Goal: Information Seeking & Learning: Learn about a topic

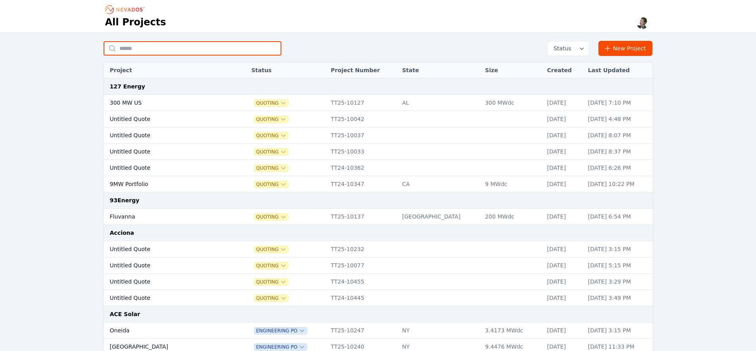
click at [181, 50] on input "text" at bounding box center [193, 48] width 178 height 14
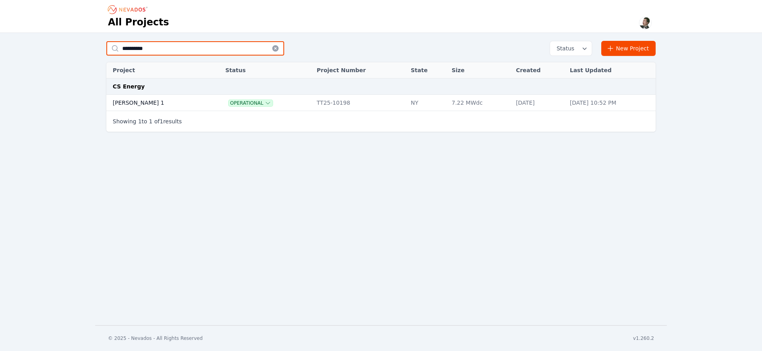
type input "**********"
click at [144, 105] on td "Montgomery 1" at bounding box center [157, 103] width 102 height 16
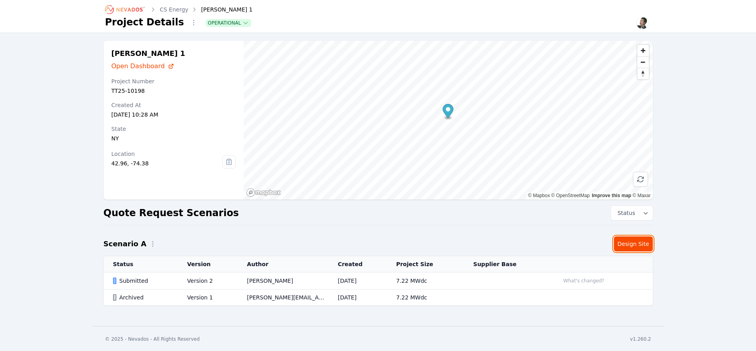
click at [628, 244] on link "Design Site" at bounding box center [633, 243] width 39 height 15
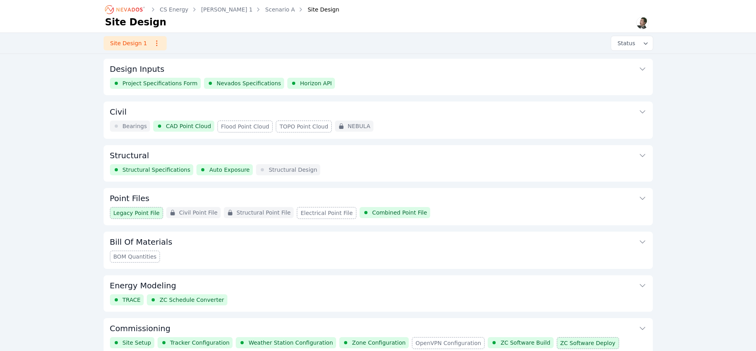
click at [248, 156] on button "Structural" at bounding box center [378, 154] width 536 height 19
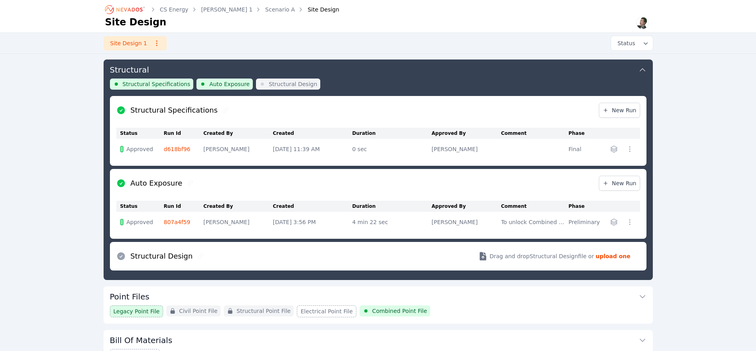
click at [176, 149] on link "d618bf96" at bounding box center [177, 149] width 27 height 6
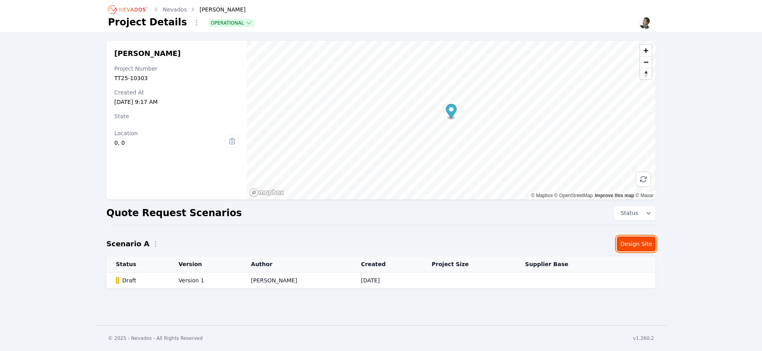
click at [640, 246] on link "Design Site" at bounding box center [635, 243] width 39 height 15
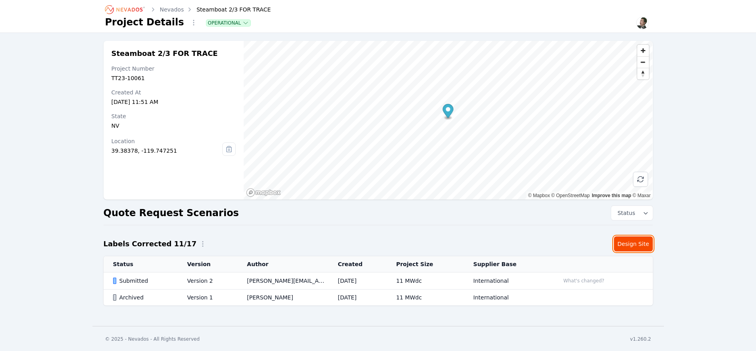
click at [637, 242] on link "Design Site" at bounding box center [633, 243] width 39 height 15
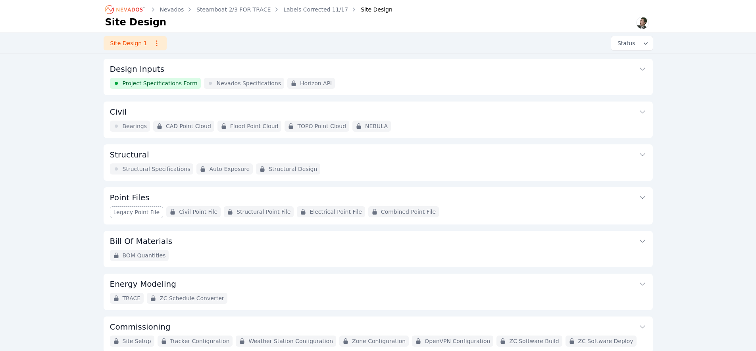
click at [494, 156] on button "Structural" at bounding box center [378, 153] width 536 height 19
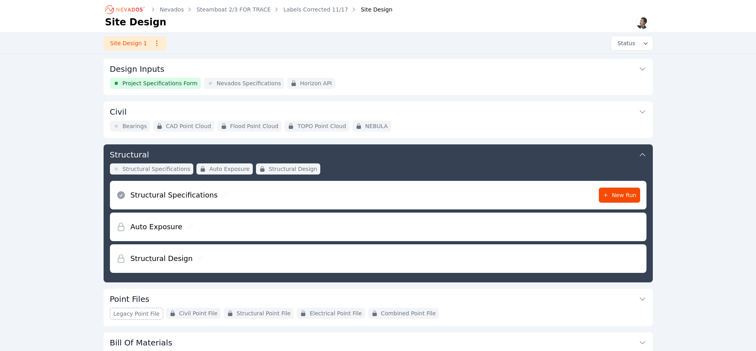
scroll to position [85, 0]
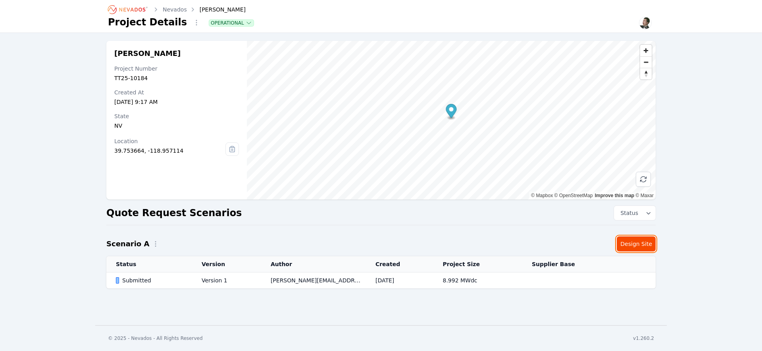
click at [638, 246] on link "Design Site" at bounding box center [635, 243] width 39 height 15
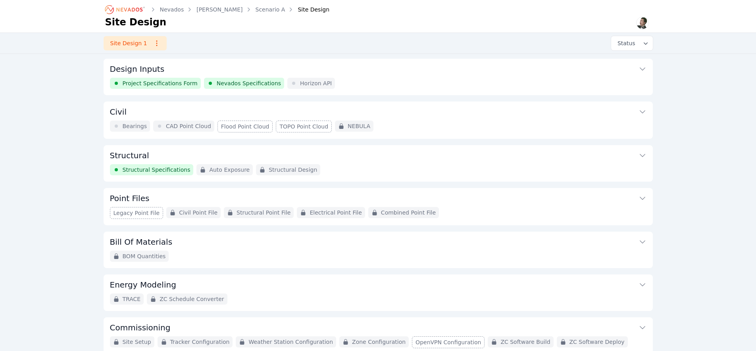
click at [368, 156] on button "Structural" at bounding box center [378, 154] width 536 height 19
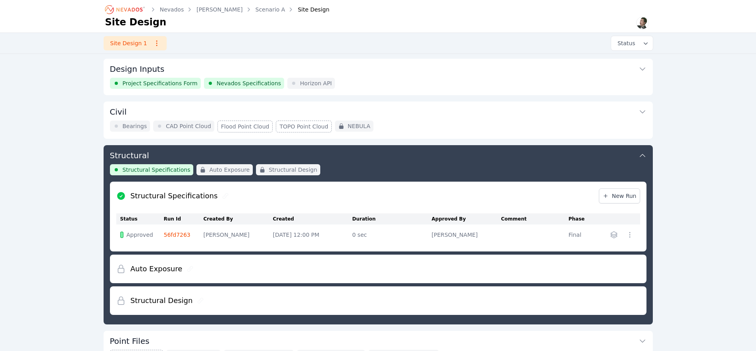
scroll to position [86, 0]
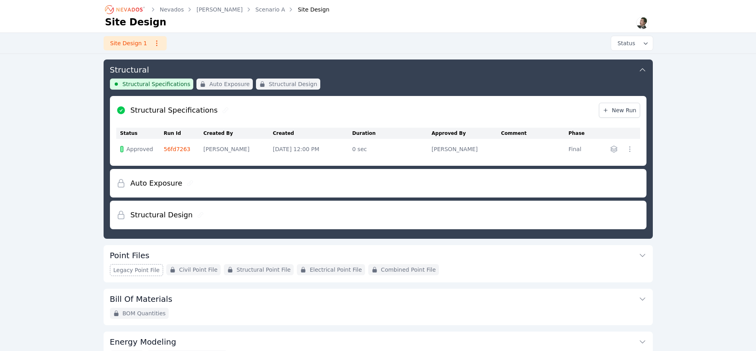
click at [180, 150] on link "56fd7263" at bounding box center [177, 149] width 27 height 6
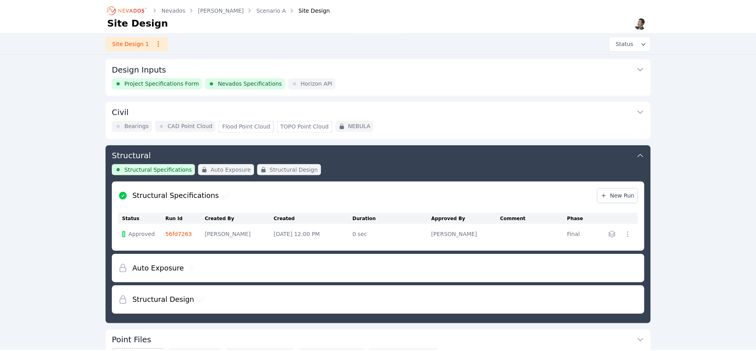
scroll to position [86, 0]
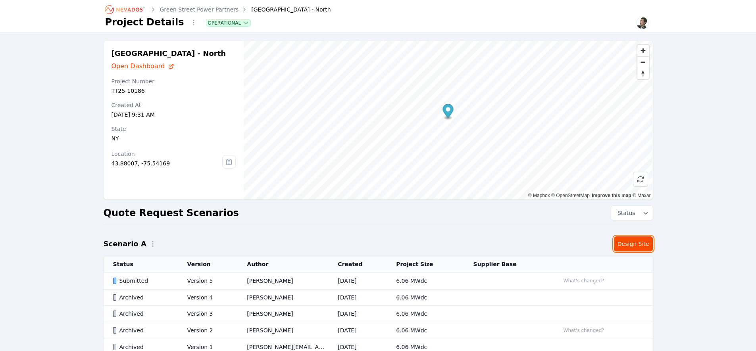
click at [634, 242] on link "Design Site" at bounding box center [633, 243] width 39 height 15
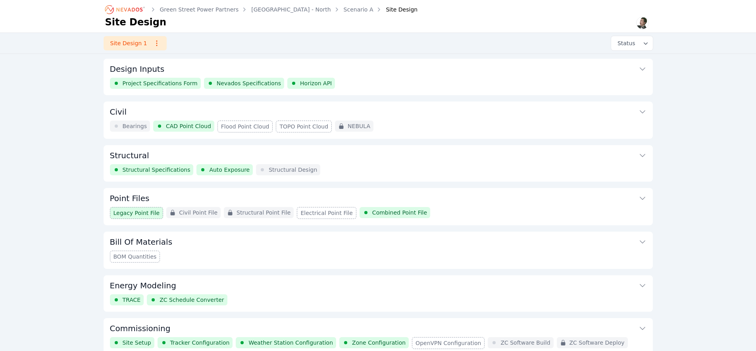
click at [175, 157] on button "Structural" at bounding box center [378, 154] width 536 height 19
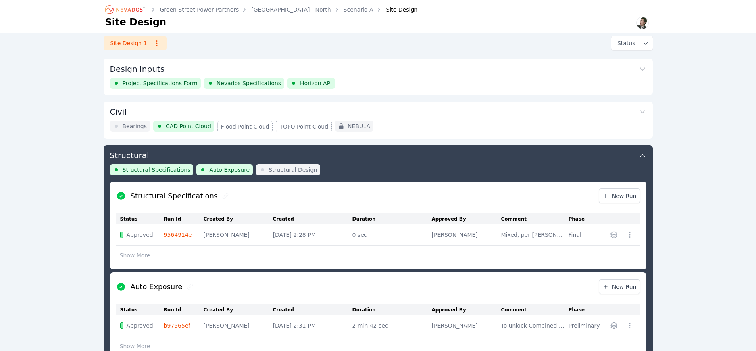
scroll to position [86, 0]
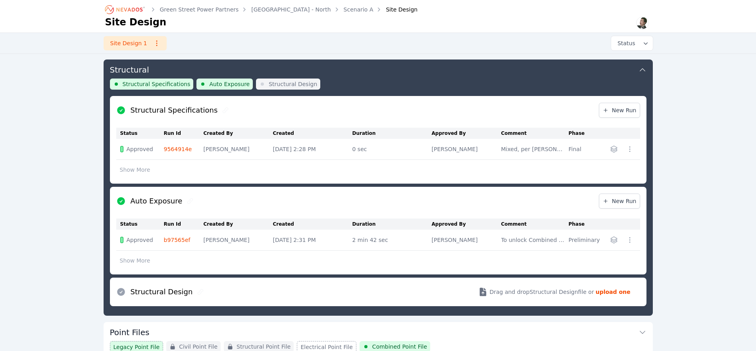
click at [178, 149] on link "9564914e" at bounding box center [178, 149] width 28 height 6
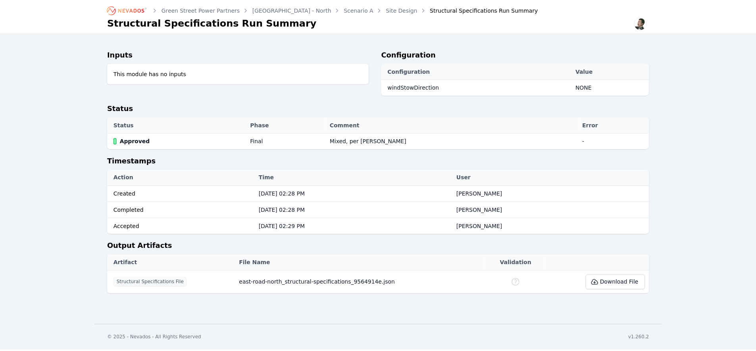
scroll to position [86, 0]
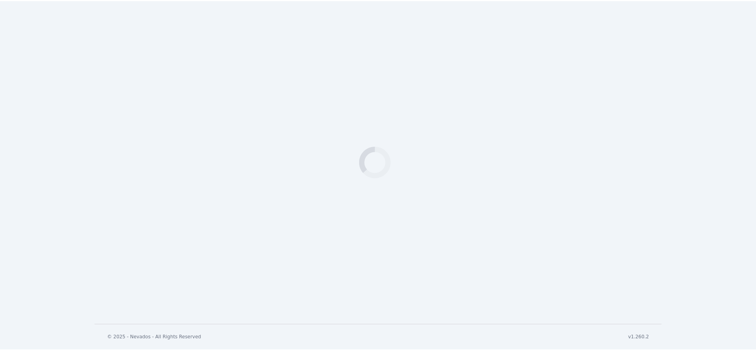
scroll to position [86, 0]
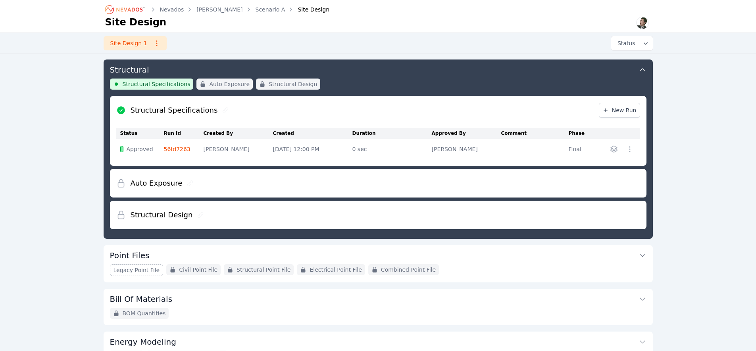
click at [174, 148] on link "56fd7263" at bounding box center [177, 149] width 27 height 6
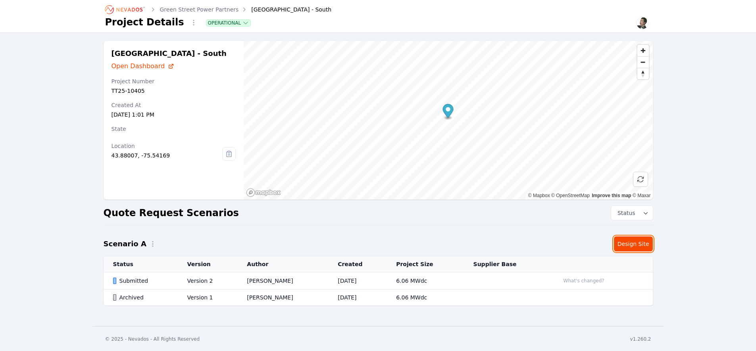
click at [637, 246] on link "Design Site" at bounding box center [633, 243] width 39 height 15
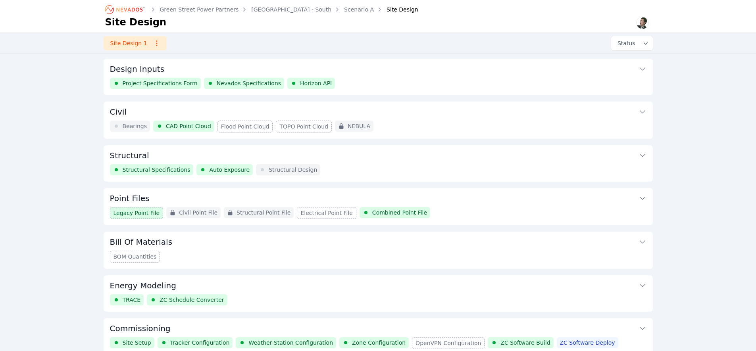
click at [169, 163] on button "Structural" at bounding box center [378, 154] width 536 height 19
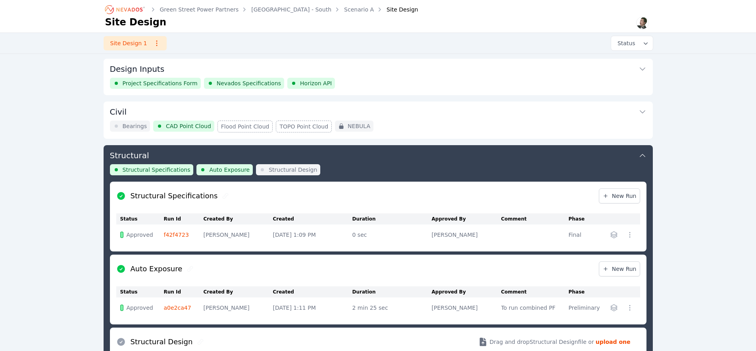
scroll to position [86, 0]
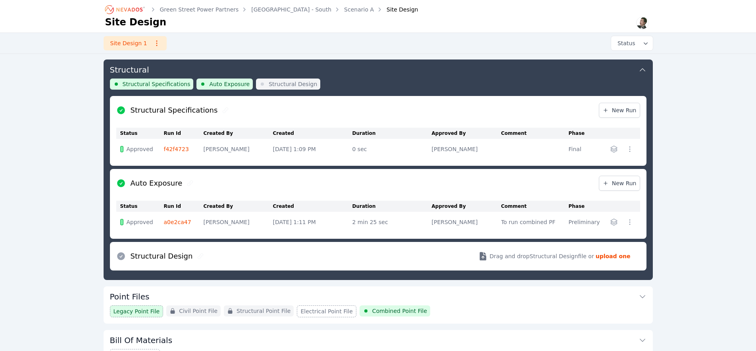
click at [173, 150] on link "f42f4723" at bounding box center [176, 149] width 25 height 6
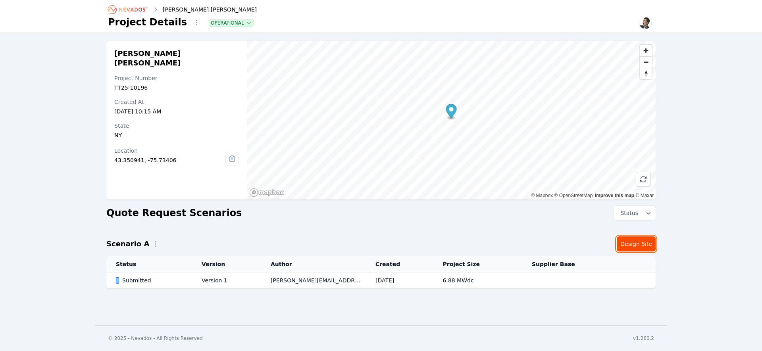
click at [630, 248] on link "Design Site" at bounding box center [635, 243] width 39 height 15
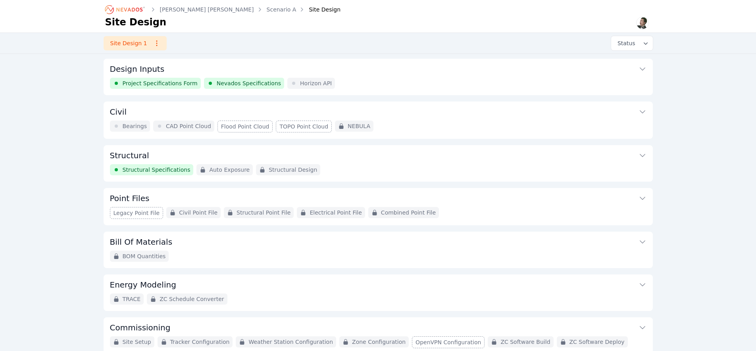
click at [161, 168] on span "Structural Specifications" at bounding box center [157, 170] width 68 height 8
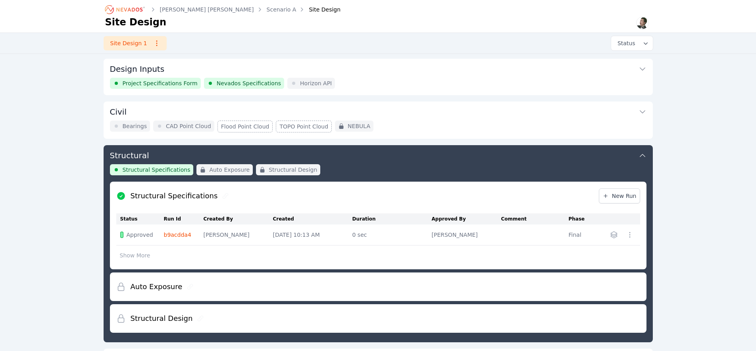
scroll to position [86, 0]
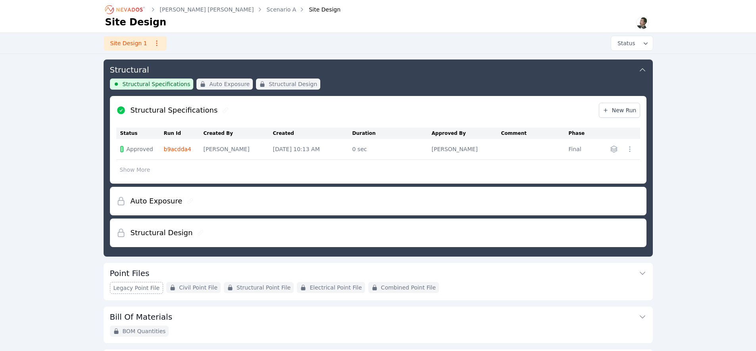
click at [179, 148] on link "b9acdda4" at bounding box center [177, 149] width 27 height 6
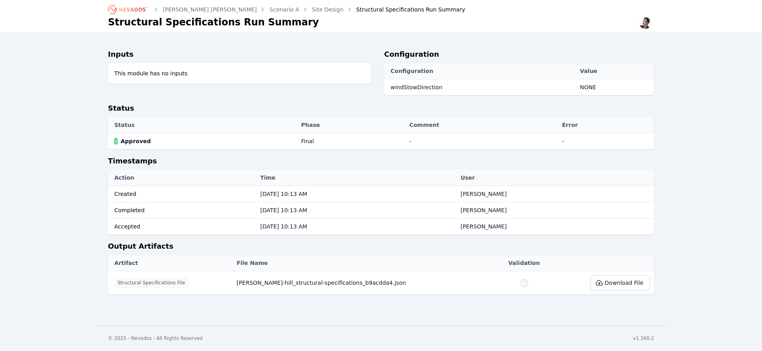
click at [132, 10] on icon "Breadcrumb" at bounding box center [132, 10] width 26 height 4
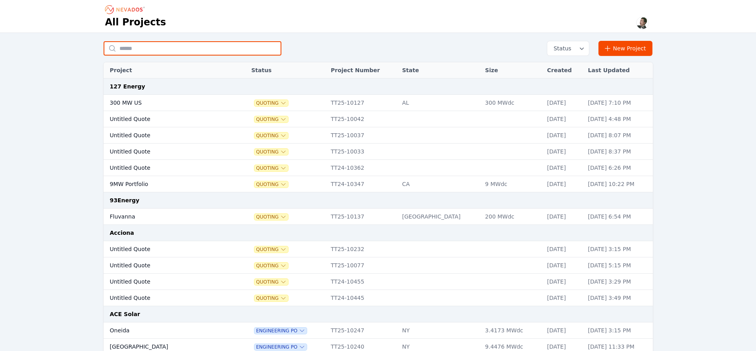
click at [180, 50] on input "text" at bounding box center [193, 48] width 178 height 14
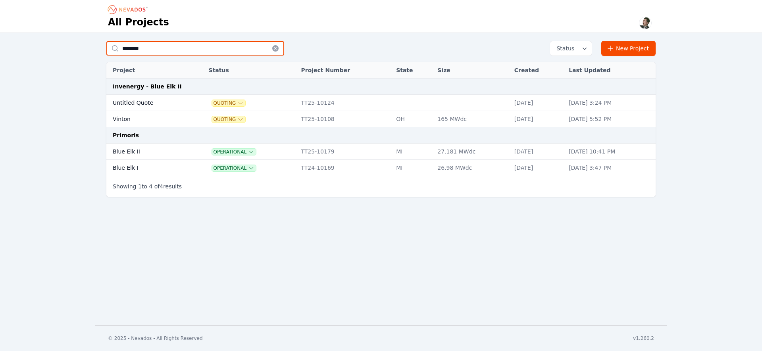
type input "********"
click at [129, 166] on td "Blue Elk I" at bounding box center [148, 168] width 85 height 16
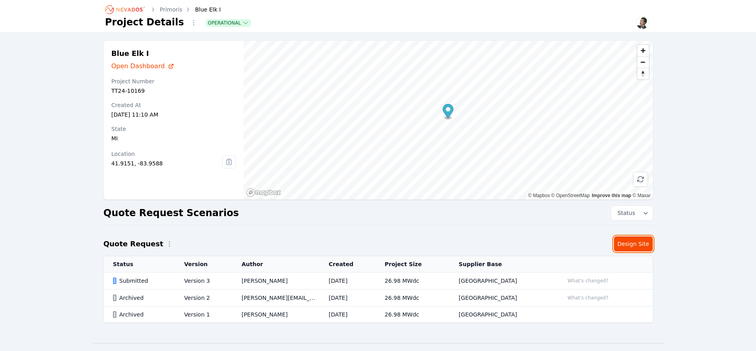
click at [636, 247] on link "Design Site" at bounding box center [633, 243] width 39 height 15
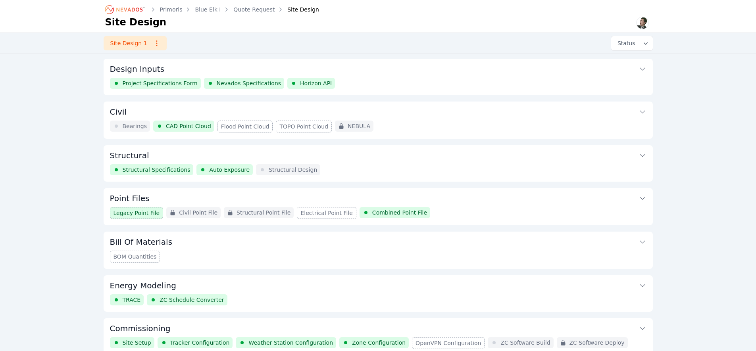
click at [182, 160] on button "Structural" at bounding box center [378, 154] width 536 height 19
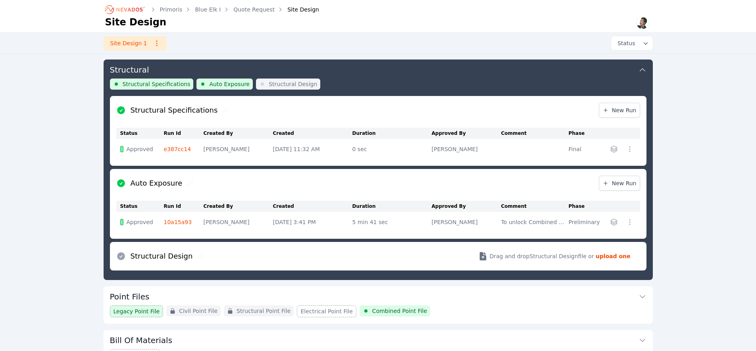
click at [183, 148] on link "e387cc14" at bounding box center [177, 149] width 27 height 6
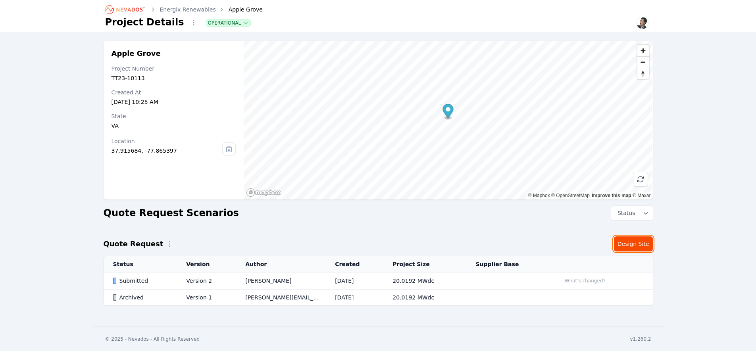
click at [637, 244] on link "Design Site" at bounding box center [633, 243] width 39 height 15
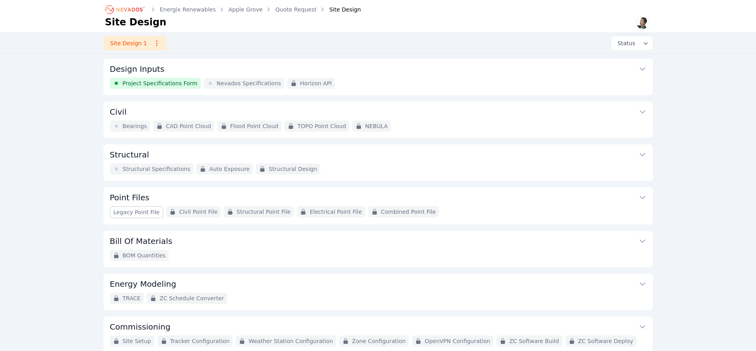
click at [165, 168] on span "Structural Specifications" at bounding box center [157, 169] width 68 height 8
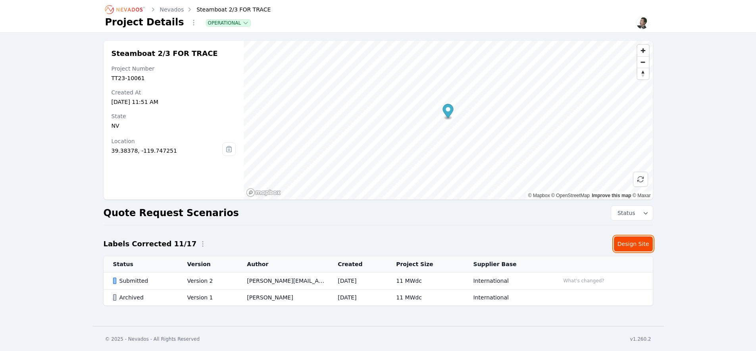
click at [632, 242] on link "Design Site" at bounding box center [633, 243] width 39 height 15
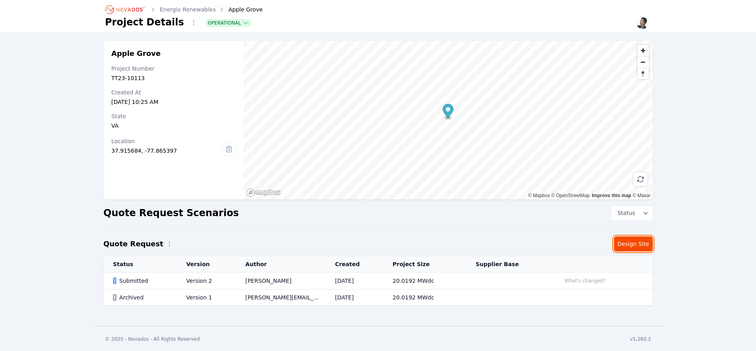
click at [629, 244] on link "Design Site" at bounding box center [633, 243] width 39 height 15
